Goal: Task Accomplishment & Management: Use online tool/utility

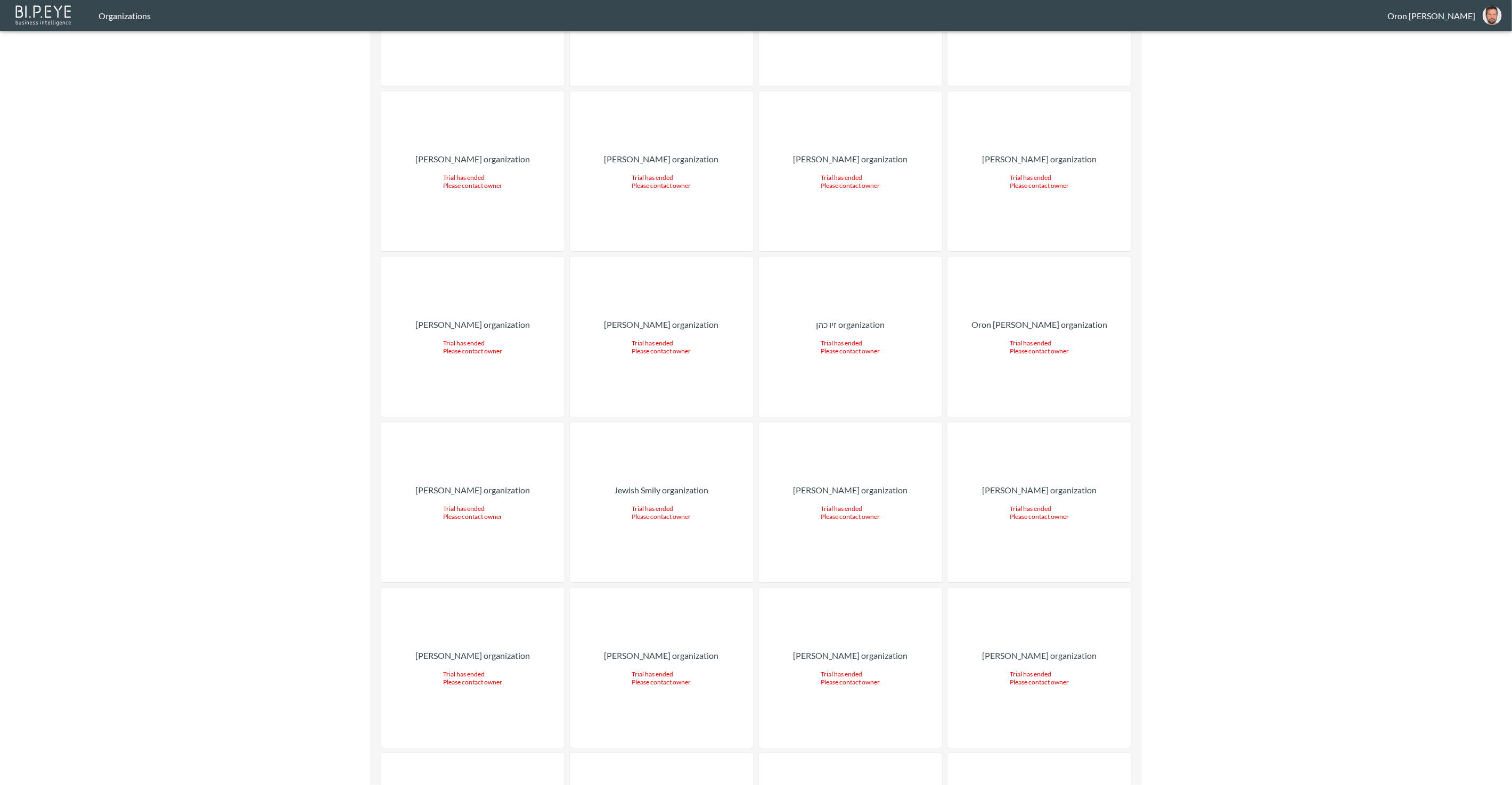
scroll to position [13731, 0]
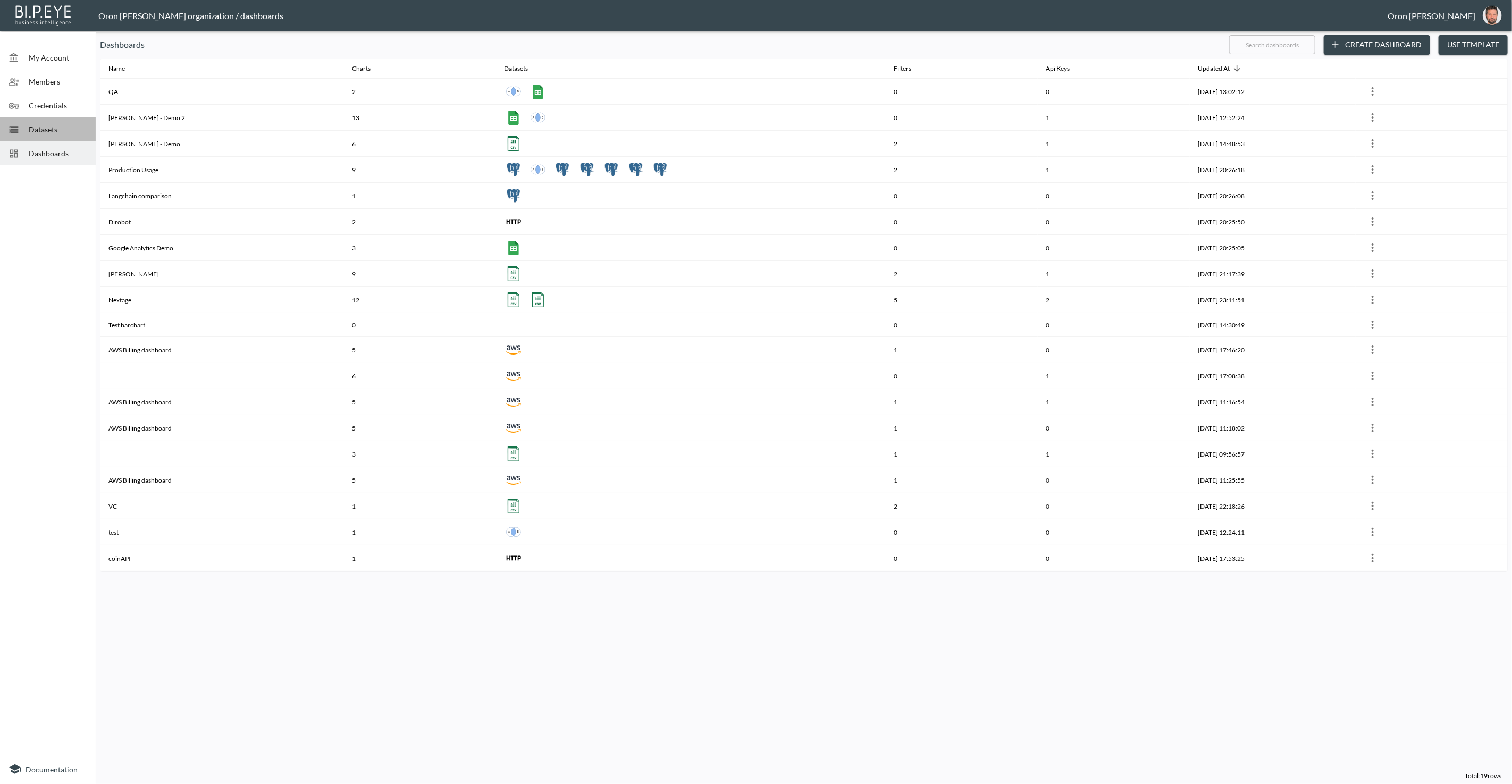
click at [67, 121] on div "Datasets" at bounding box center [48, 129] width 96 height 24
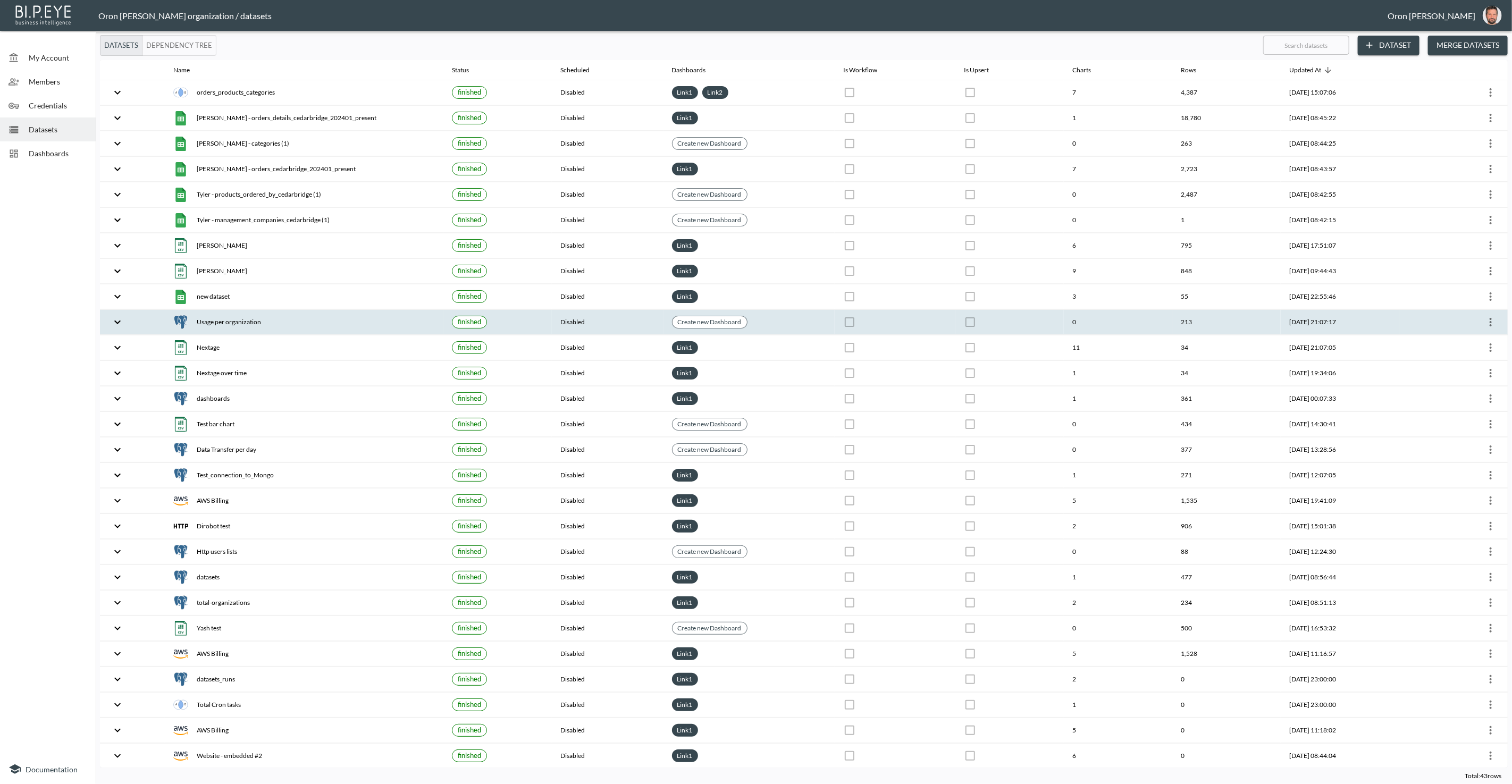
click at [1482, 317] on button "more" at bounding box center [1491, 322] width 17 height 17
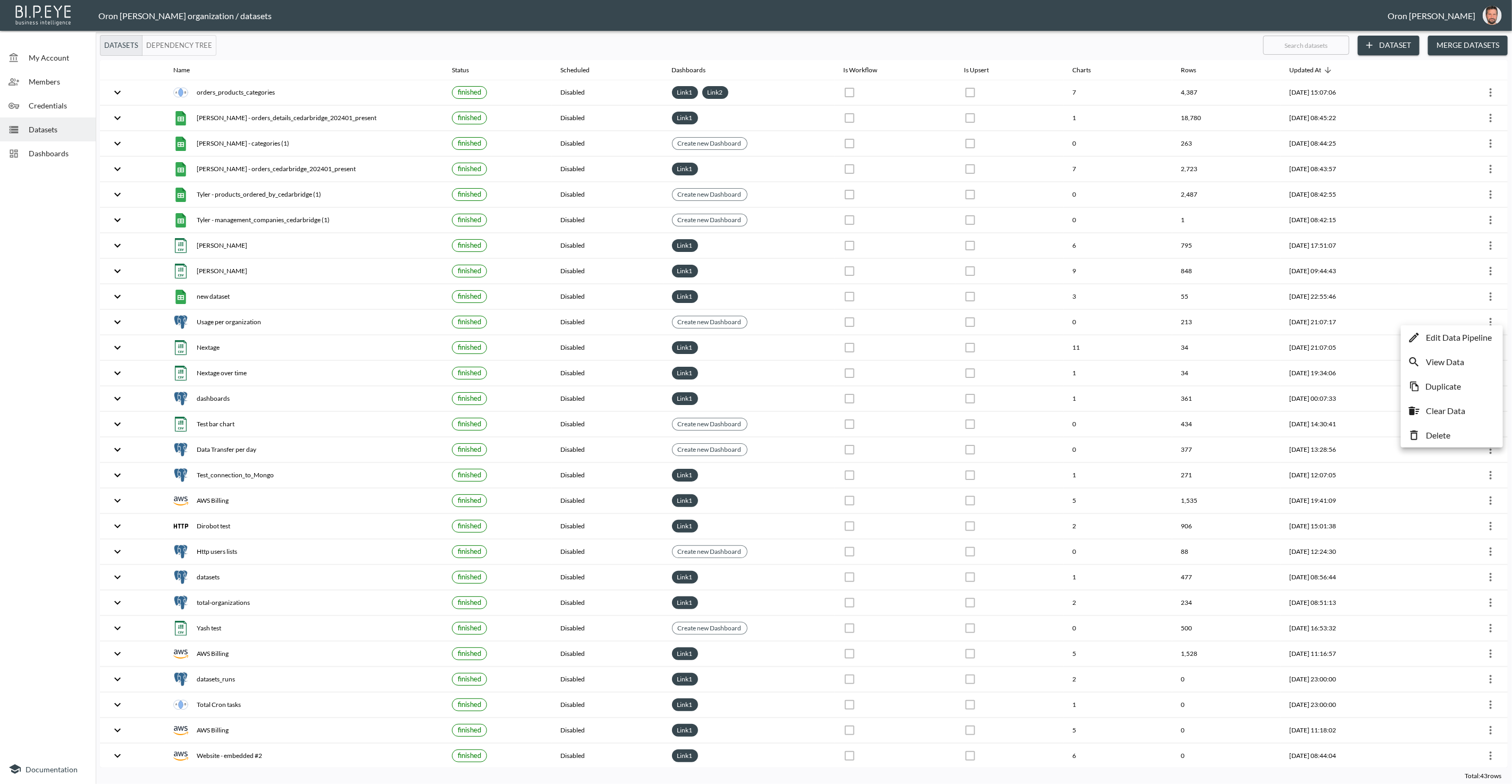
click at [1477, 337] on p "Edit Data Pipeline" at bounding box center [1459, 338] width 66 height 13
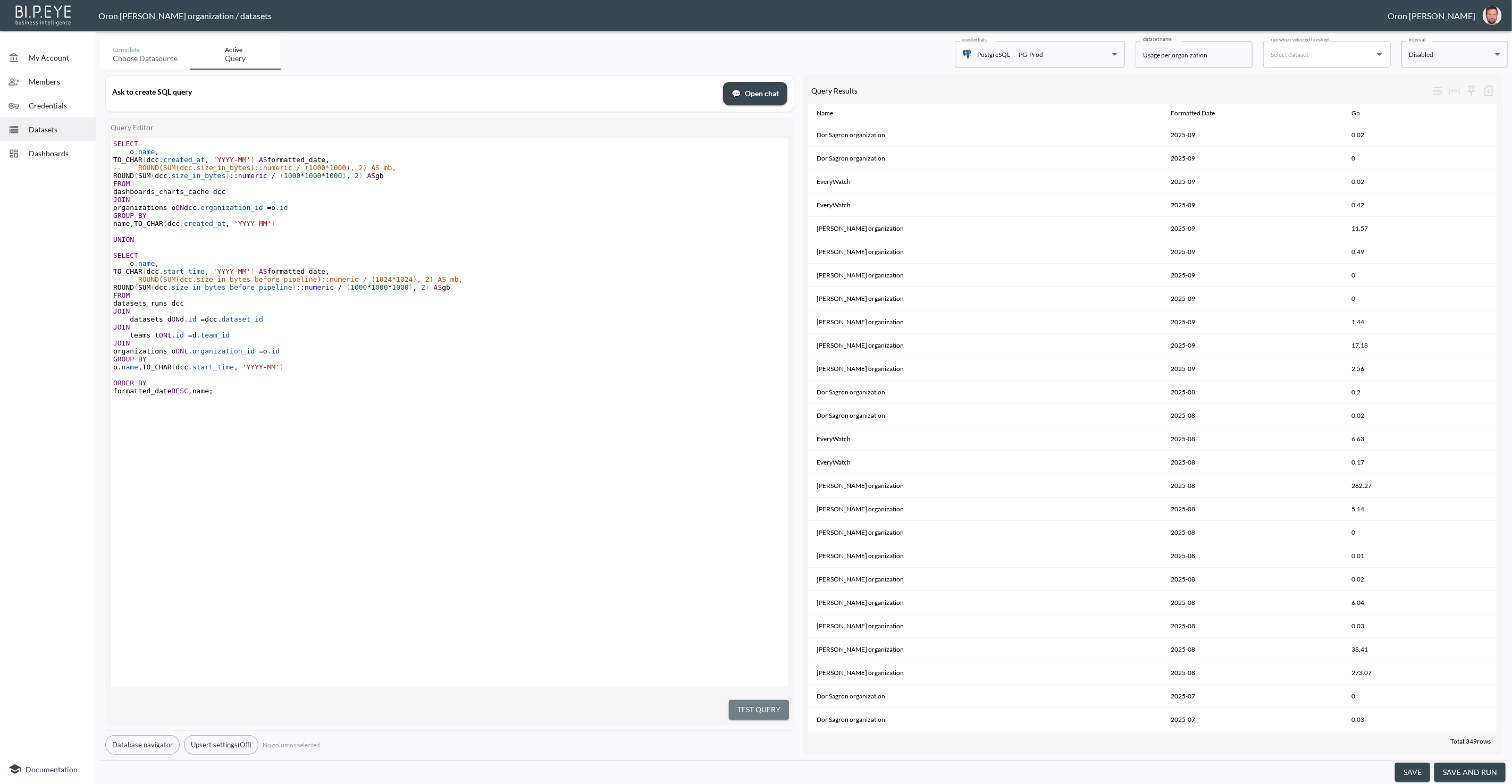
click at [767, 704] on button "Test Query" at bounding box center [759, 710] width 60 height 20
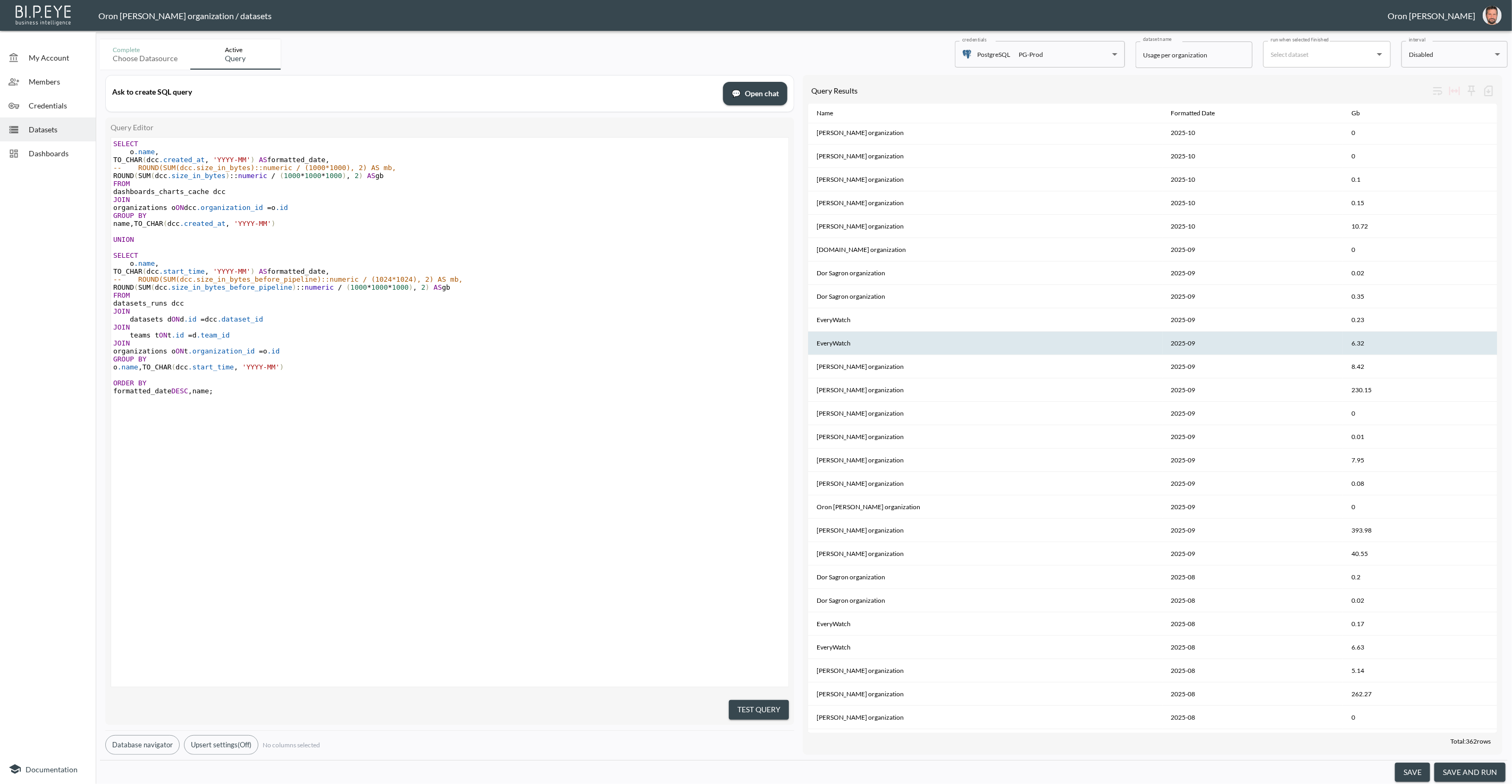
scroll to position [117, 0]
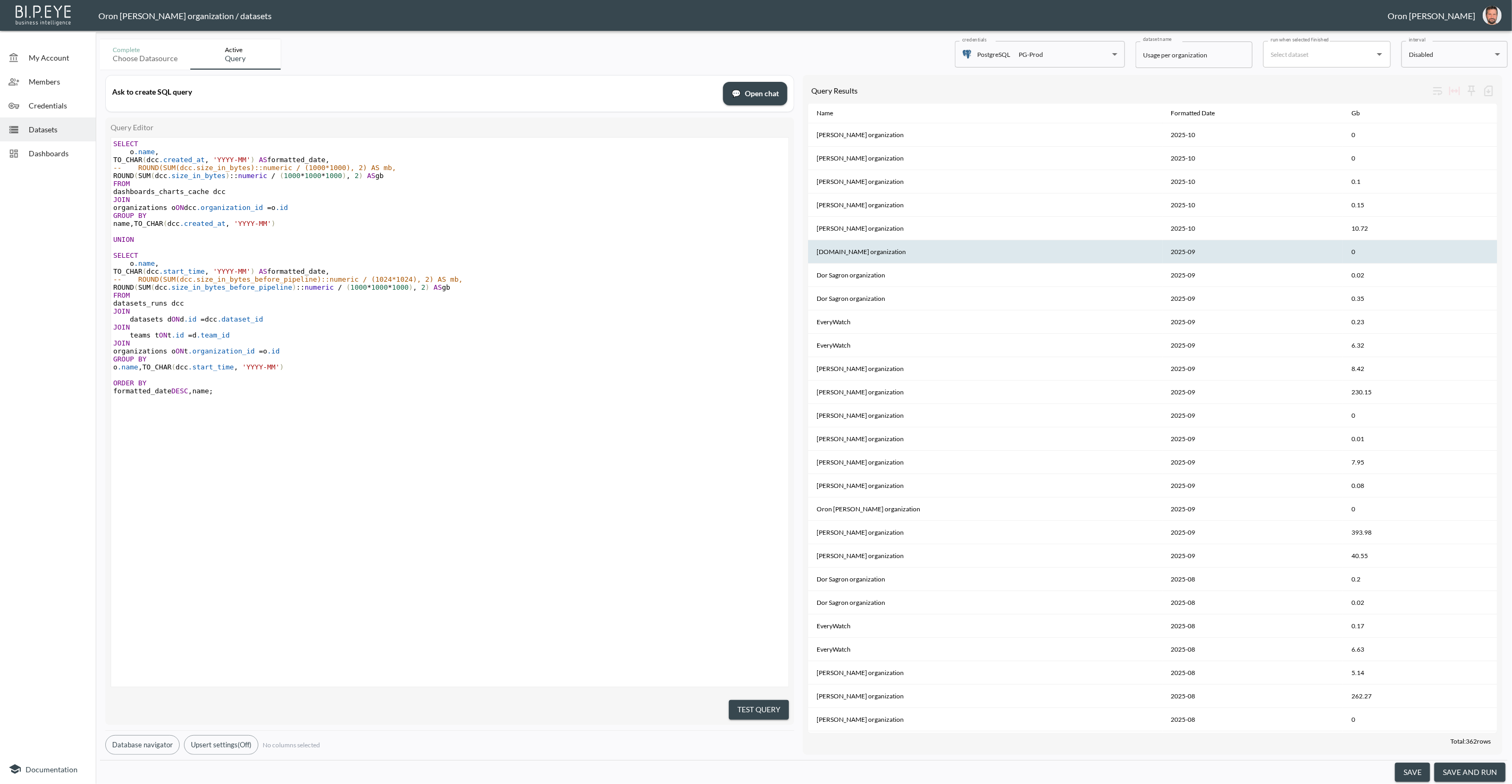
click at [887, 250] on th "[DOMAIN_NAME] organization" at bounding box center [985, 252] width 354 height 23
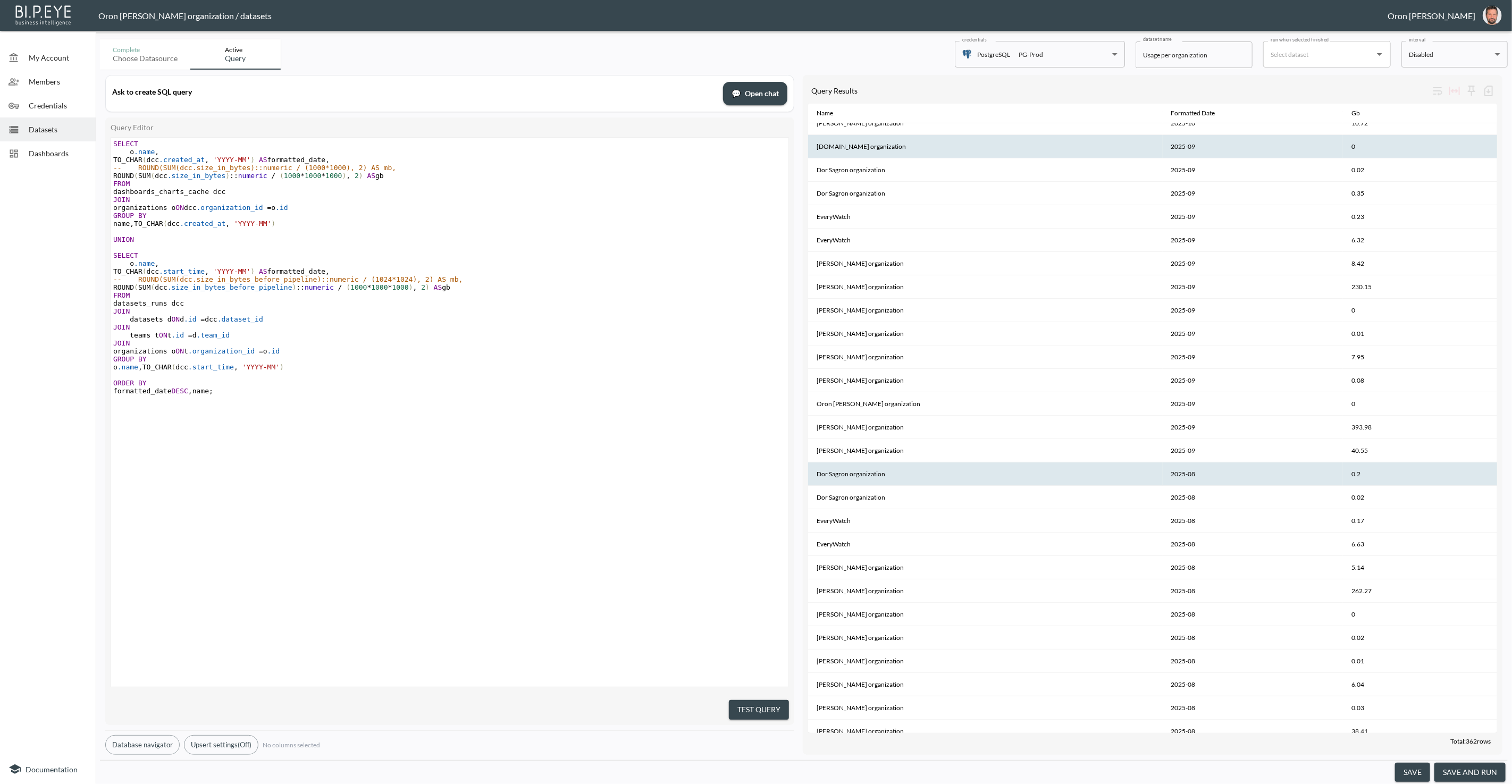
scroll to position [218, 0]
